Goal: Task Accomplishment & Management: Manage account settings

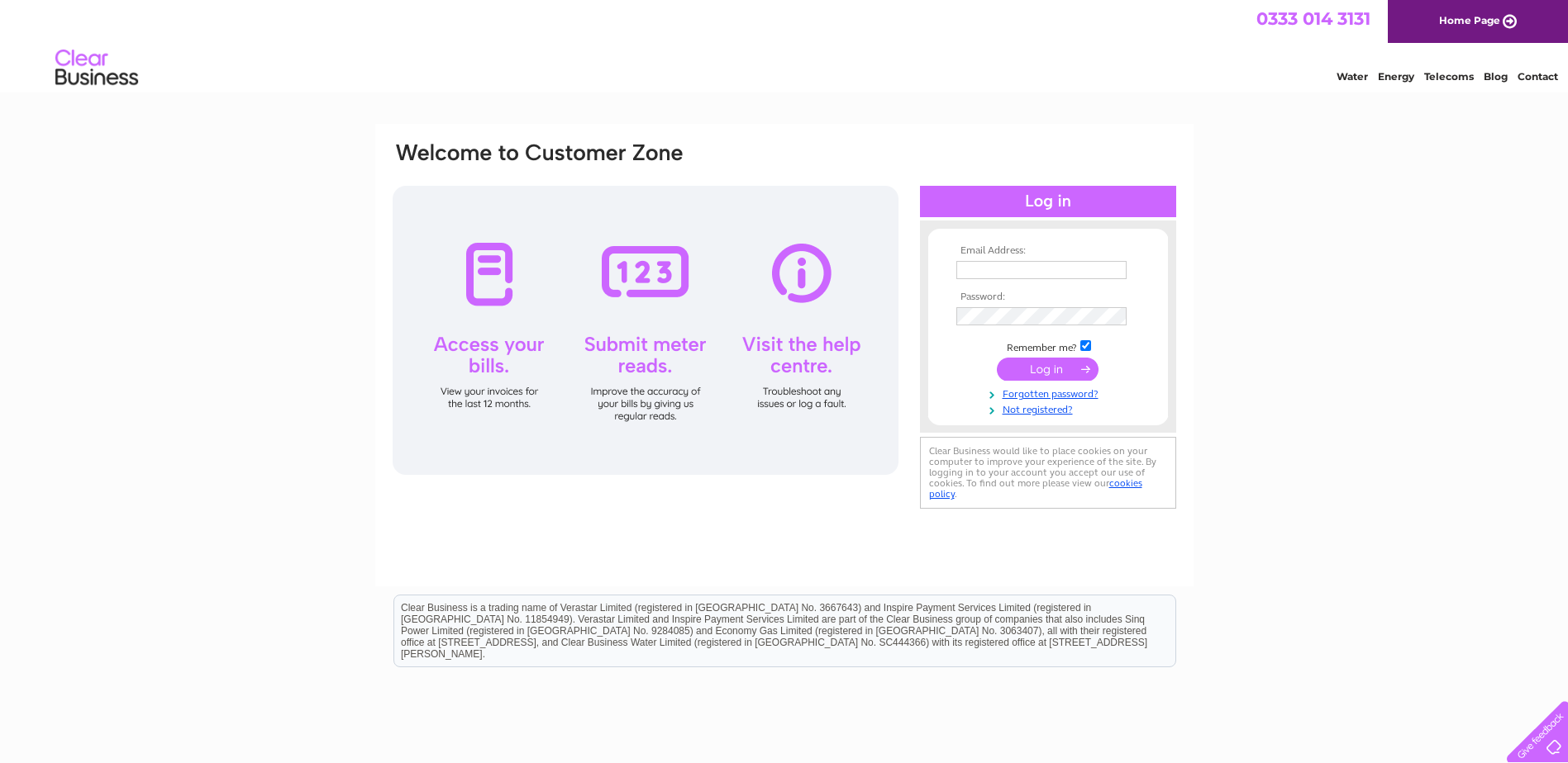
click at [485, 273] on div at bounding box center [645, 331] width 505 height 289
click at [1025, 274] on input "text" at bounding box center [1041, 270] width 170 height 18
type input "dinobambino@btinternet.com"
click at [1040, 375] on input "submit" at bounding box center [1048, 371] width 101 height 23
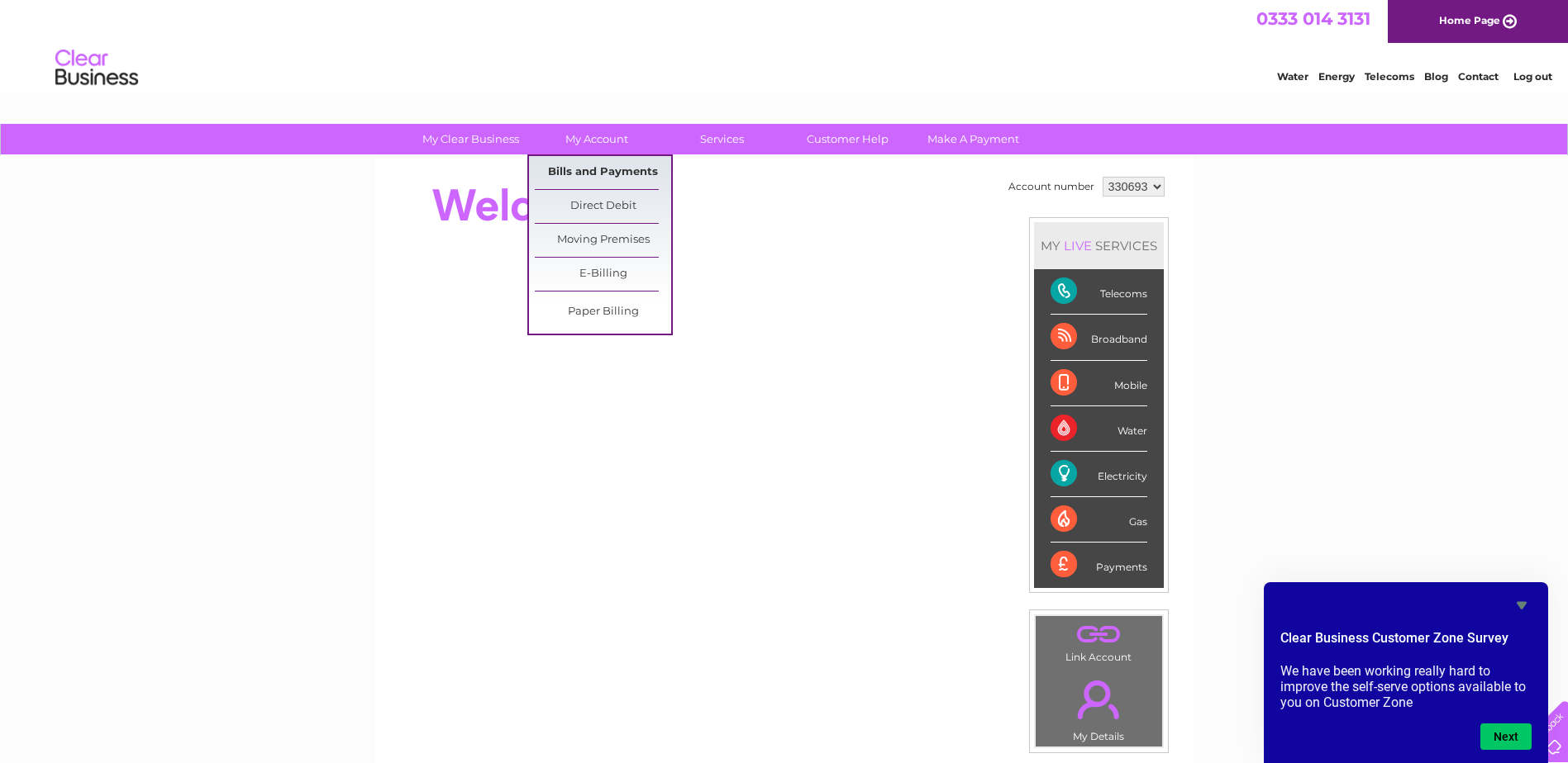
click at [604, 174] on link "Bills and Payments" at bounding box center [603, 173] width 136 height 33
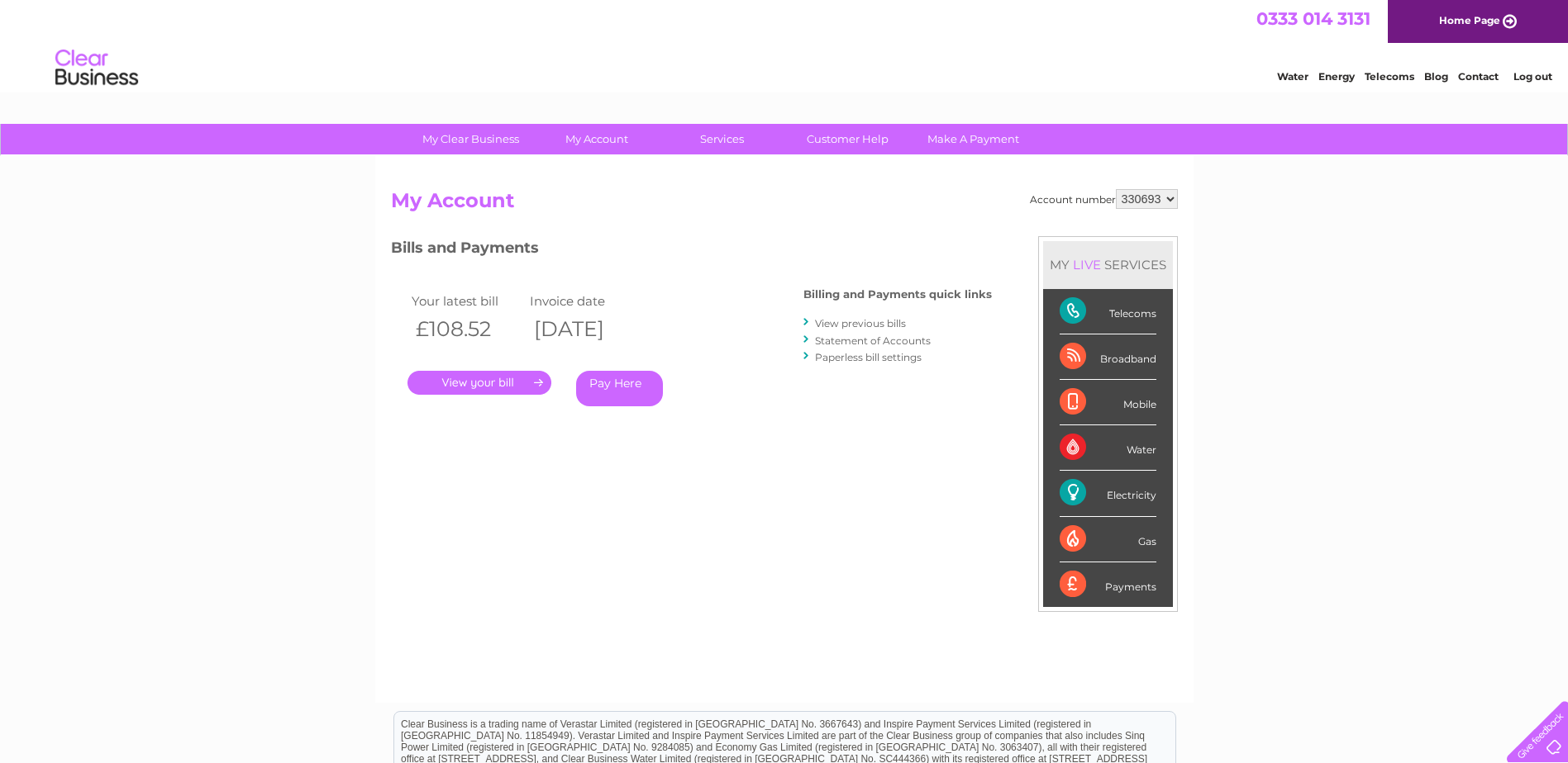
click at [500, 382] on link "." at bounding box center [479, 382] width 144 height 24
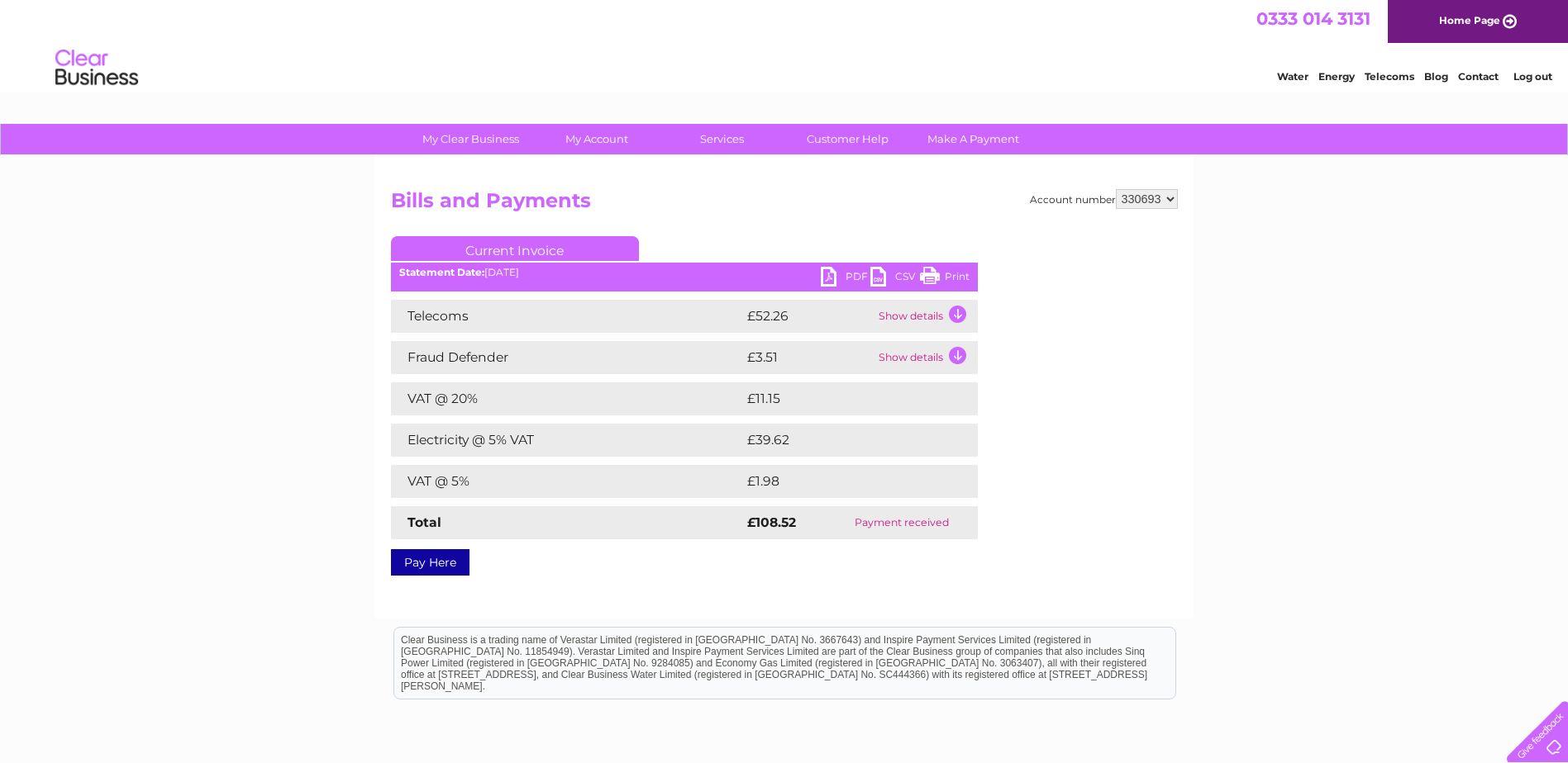
click at [959, 354] on td "Show details" at bounding box center [926, 358] width 103 height 33
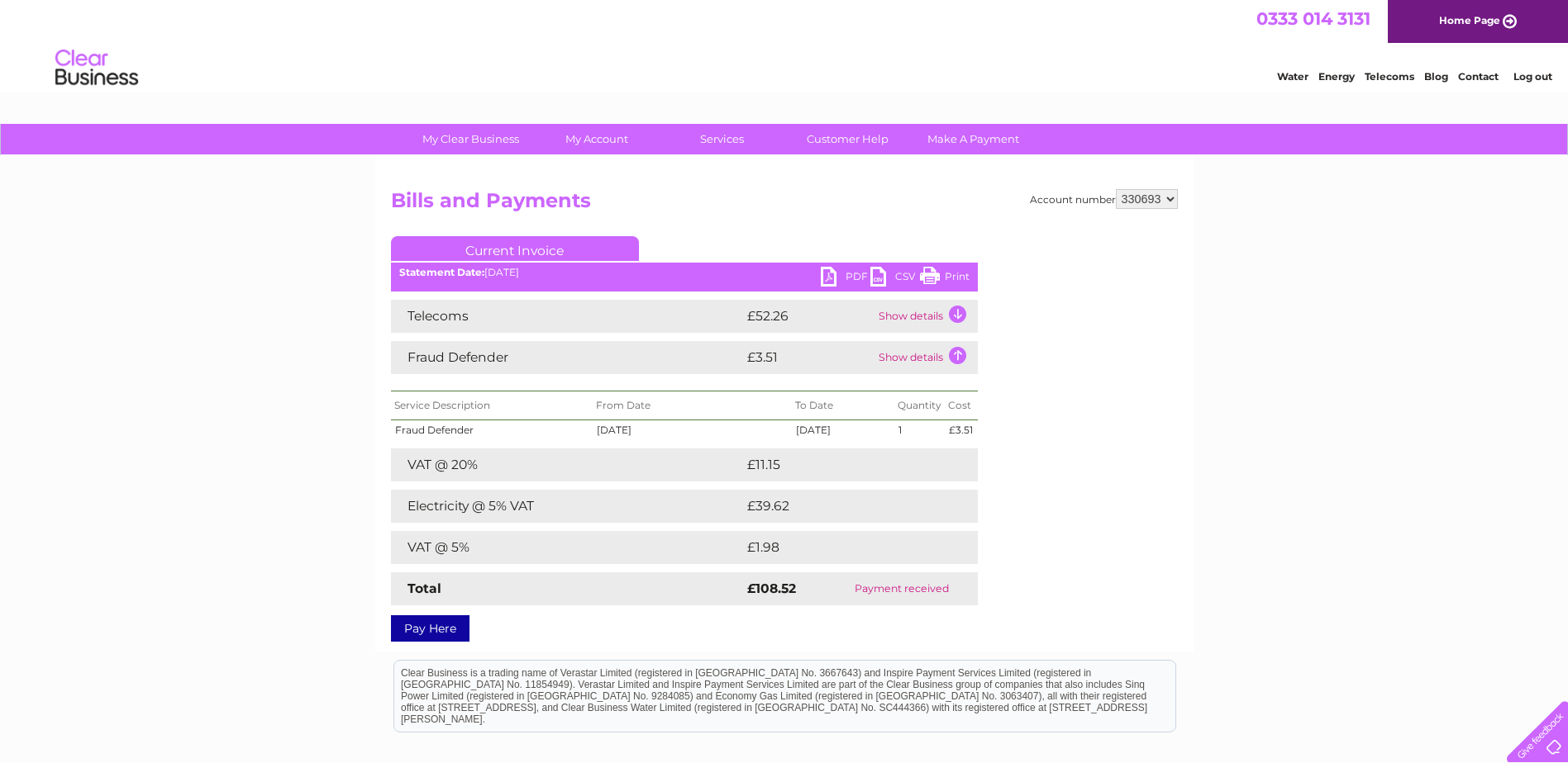
click at [959, 354] on td "Show details" at bounding box center [926, 358] width 103 height 33
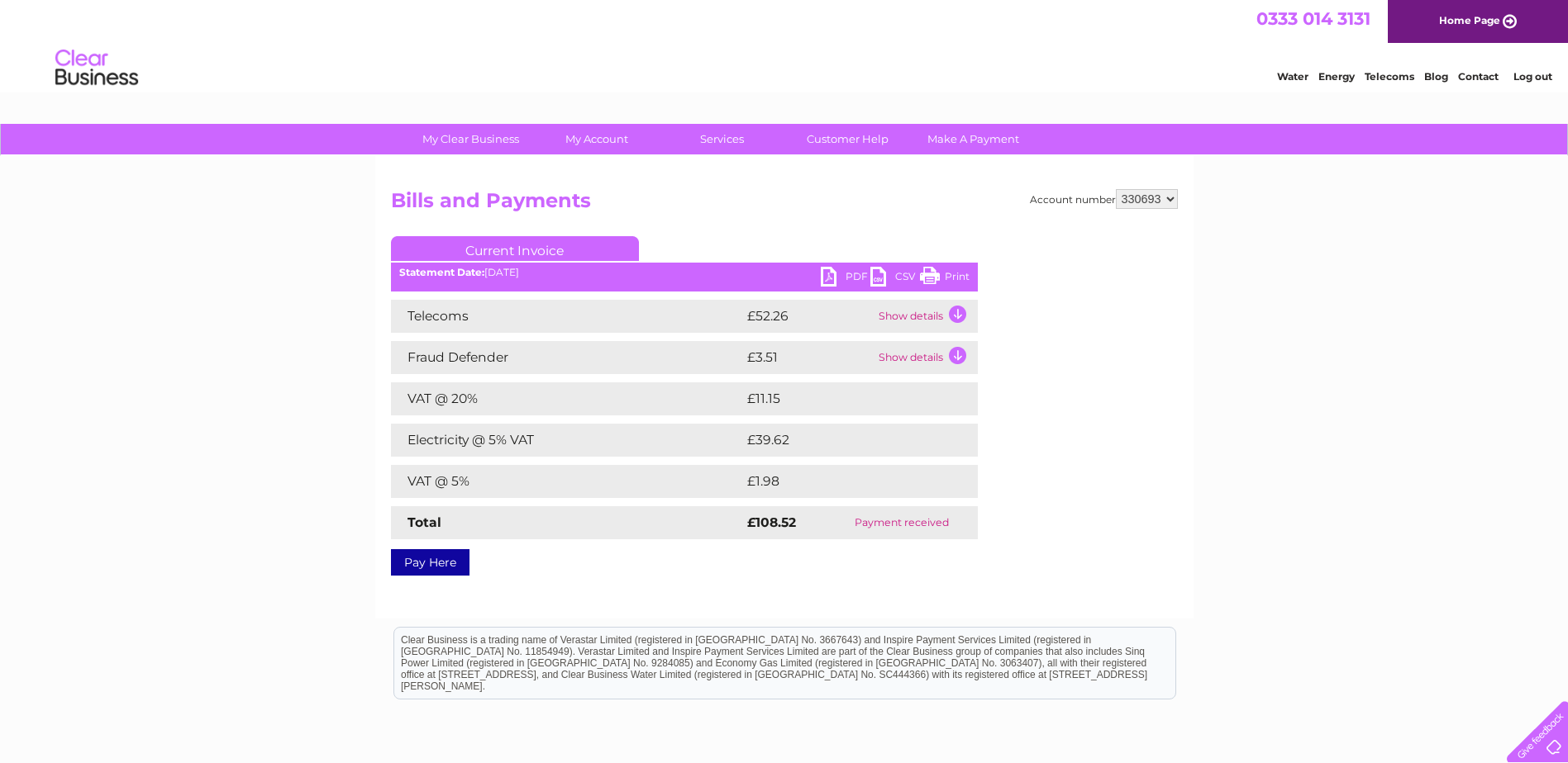
click at [1171, 199] on select "330693 908621" at bounding box center [1146, 199] width 62 height 20
select select "908621"
click at [1116, 190] on select "330693 908621" at bounding box center [1146, 199] width 62 height 20
click at [1159, 269] on div at bounding box center [1112, 335] width 130 height 199
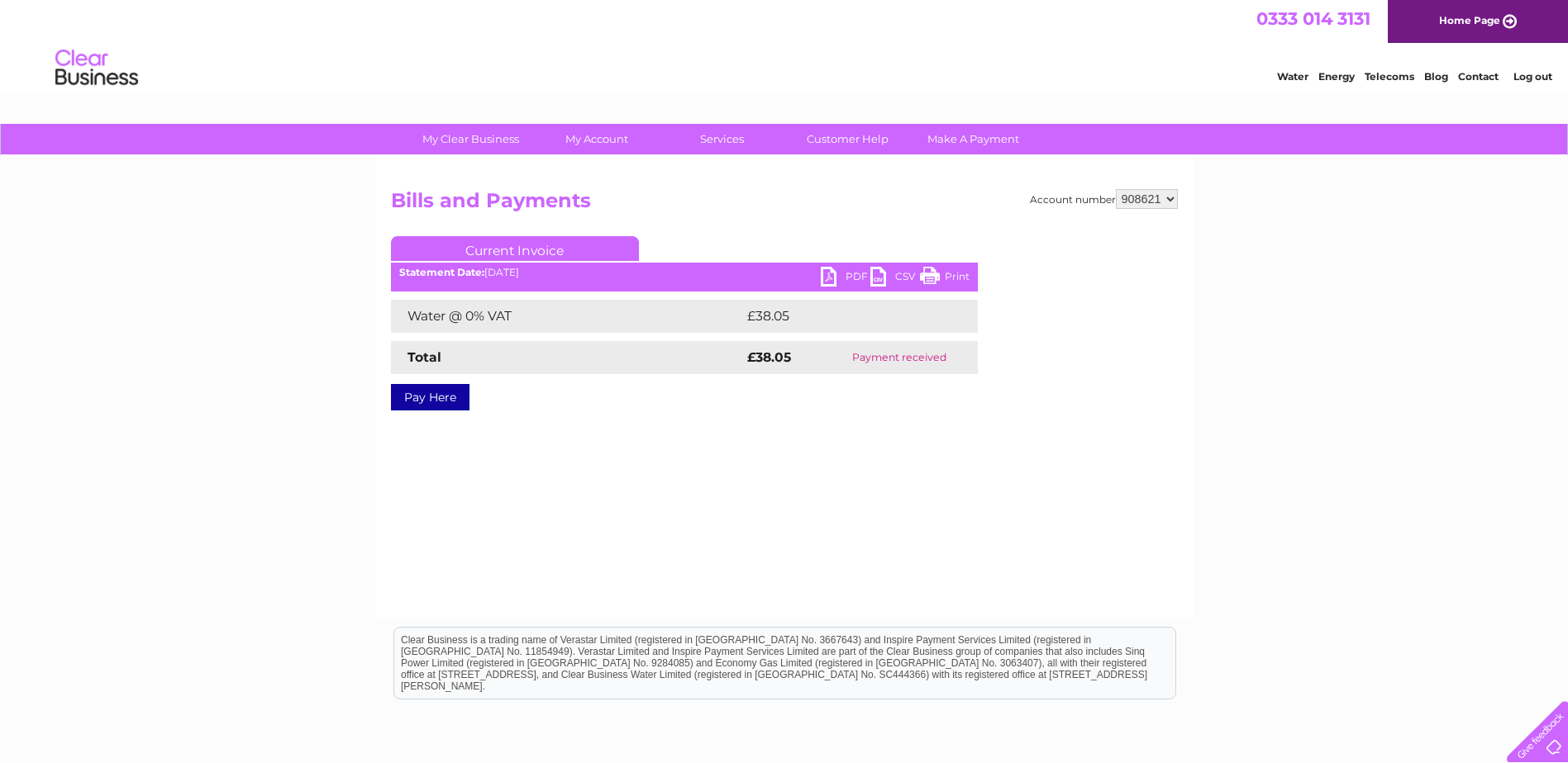
click at [1171, 202] on select "330693 908621" at bounding box center [1146, 199] width 62 height 20
select select "330693"
click at [1116, 190] on select "330693 908621" at bounding box center [1146, 199] width 62 height 20
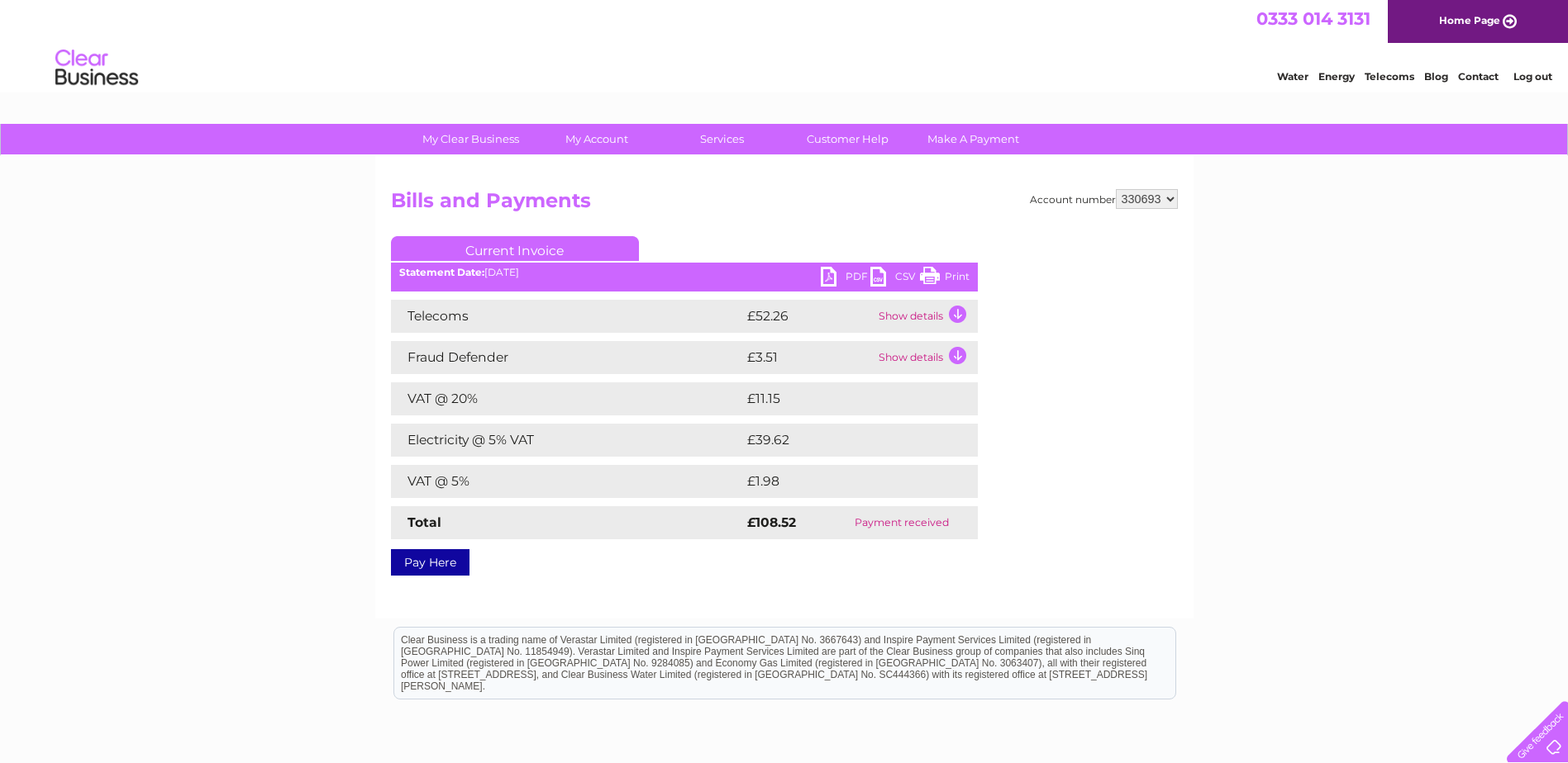
click at [838, 273] on link "PDF" at bounding box center [846, 278] width 50 height 24
